Goal: Consume media (video, audio)

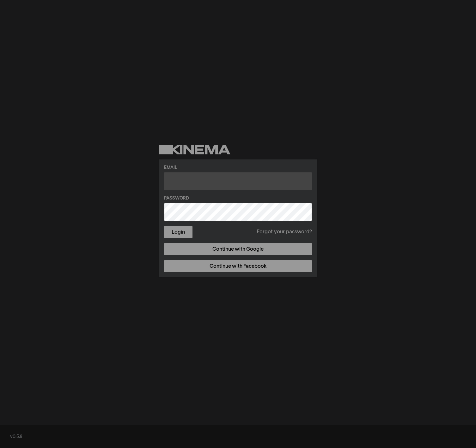
click at [183, 182] on input "text" at bounding box center [238, 182] width 148 height 18
type input "[PERSON_NAME][EMAIL_ADDRESS][DOMAIN_NAME]"
click at [178, 234] on button "Login" at bounding box center [178, 232] width 28 height 12
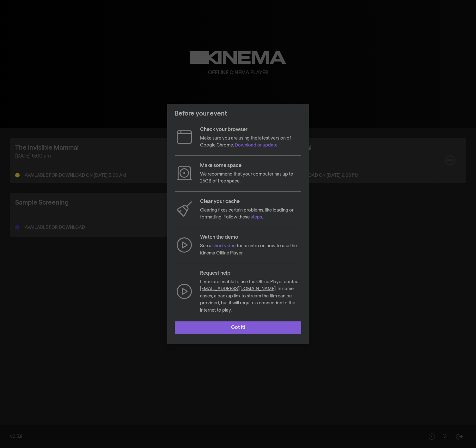
click at [239, 327] on button "Got it!" at bounding box center [238, 328] width 126 height 13
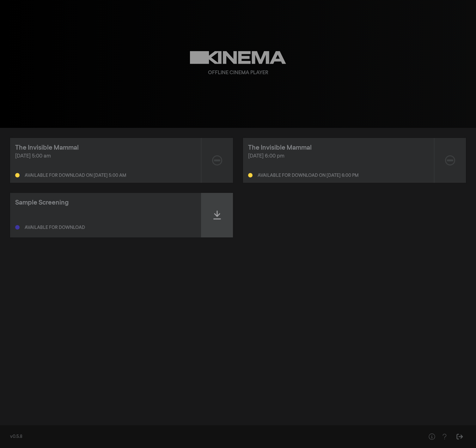
click at [217, 215] on icon at bounding box center [217, 215] width 8 height 9
click at [216, 214] on icon at bounding box center [217, 215] width 8 height 10
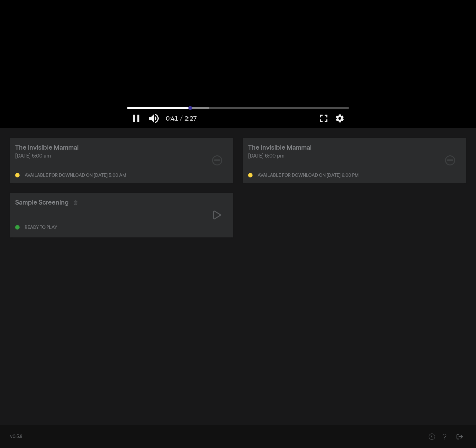
click at [190, 108] on input "Seek" at bounding box center [237, 108] width 221 height 4
click at [224, 107] on input "Seek" at bounding box center [237, 108] width 221 height 4
click at [262, 107] on input "Seek" at bounding box center [237, 108] width 221 height 4
click at [303, 106] on input "Seek" at bounding box center [237, 108] width 221 height 4
click at [327, 107] on input "Seek" at bounding box center [237, 108] width 221 height 4
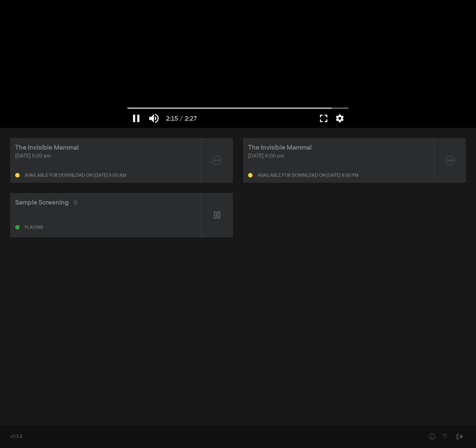
click at [134, 118] on button "pause" at bounding box center [136, 118] width 18 height 19
type input "136.021773"
